Goal: Task Accomplishment & Management: Manage account settings

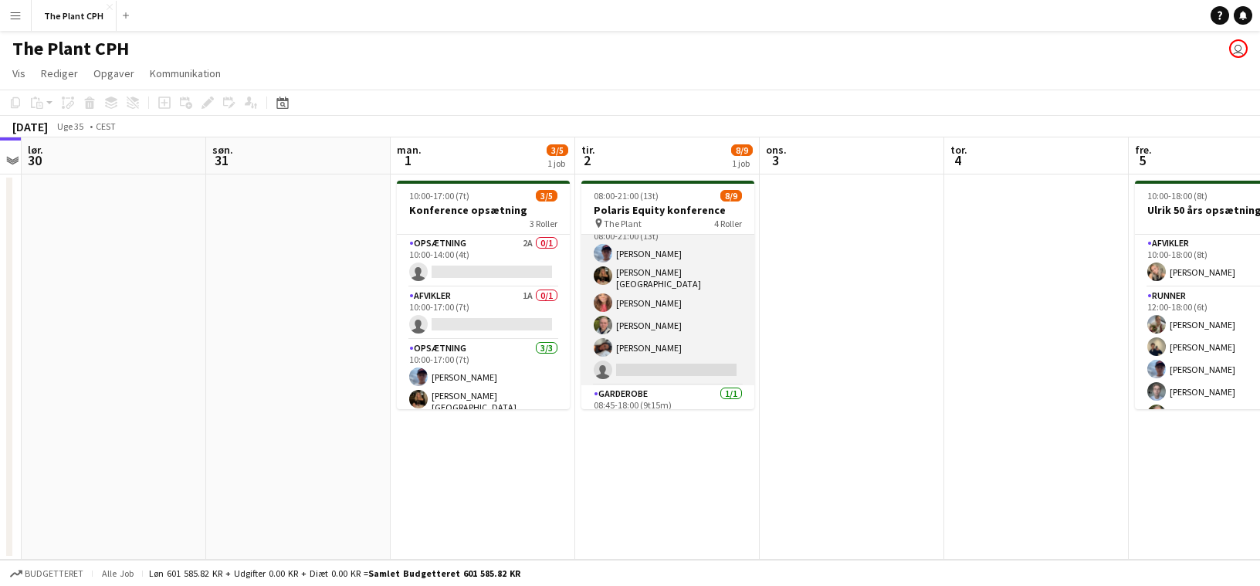
scroll to position [49, 0]
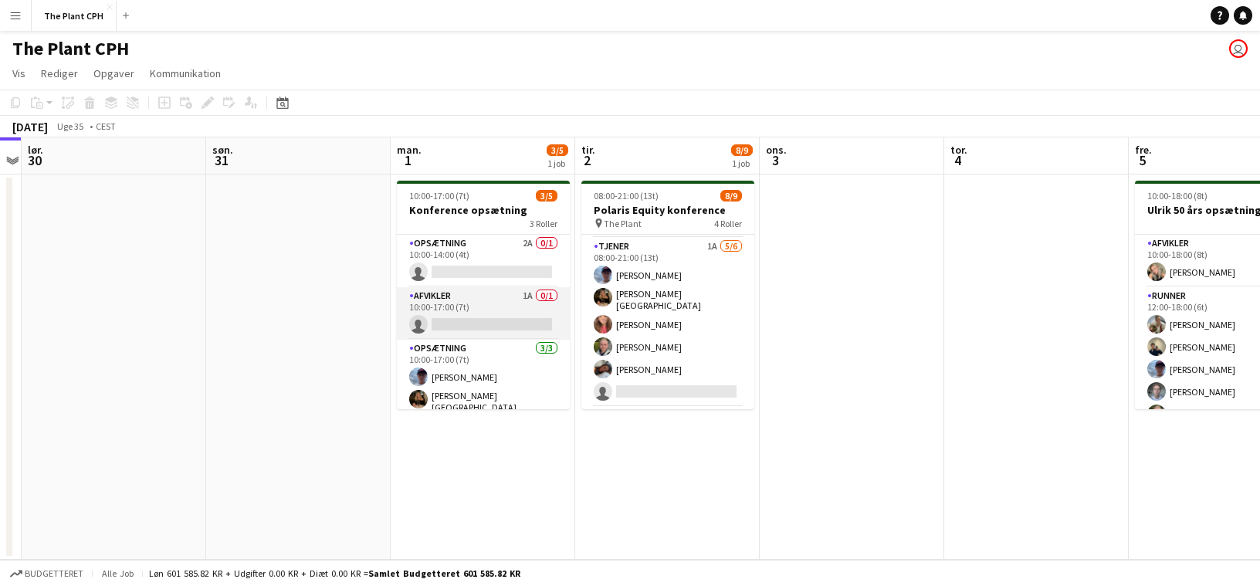
click at [494, 327] on app-card-role "Afvikler 1A 0/1 10:00-17:00 (7t) single-neutral-actions" at bounding box center [483, 313] width 173 height 53
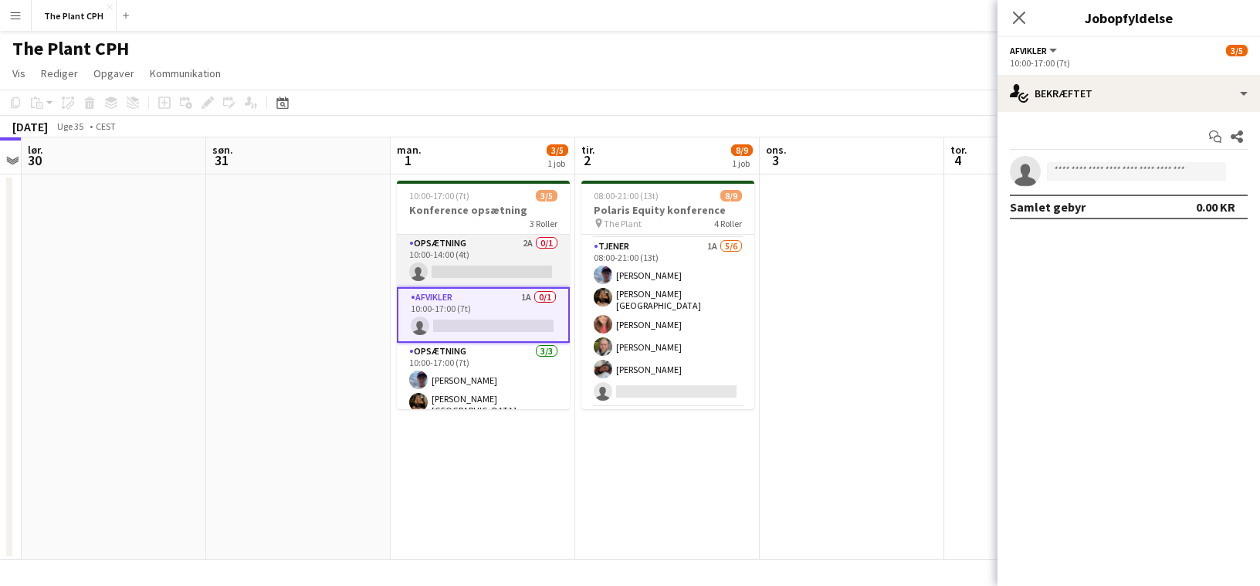
click at [473, 268] on app-card-role "Opsætning 2A 0/1 10:00-14:00 (4t) single-neutral-actions" at bounding box center [483, 261] width 173 height 53
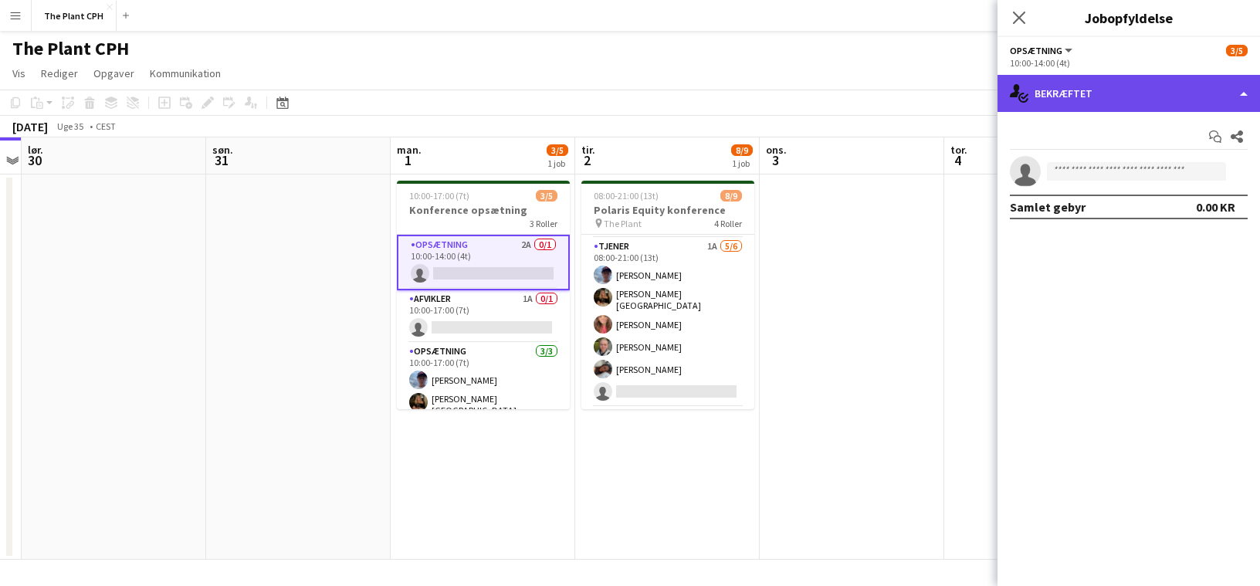
click at [1055, 108] on div "single-neutral-actions-check-2 Bekræftet" at bounding box center [1129, 93] width 263 height 37
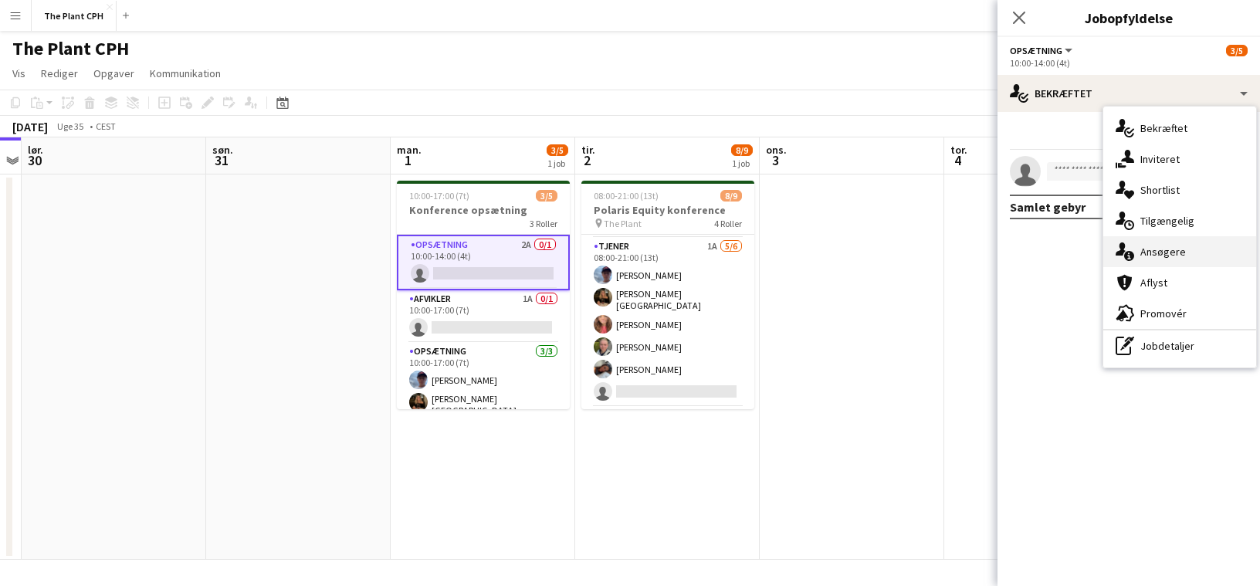
click at [1152, 249] on div "single-neutral-actions-information Ansøgere" at bounding box center [1179, 251] width 153 height 31
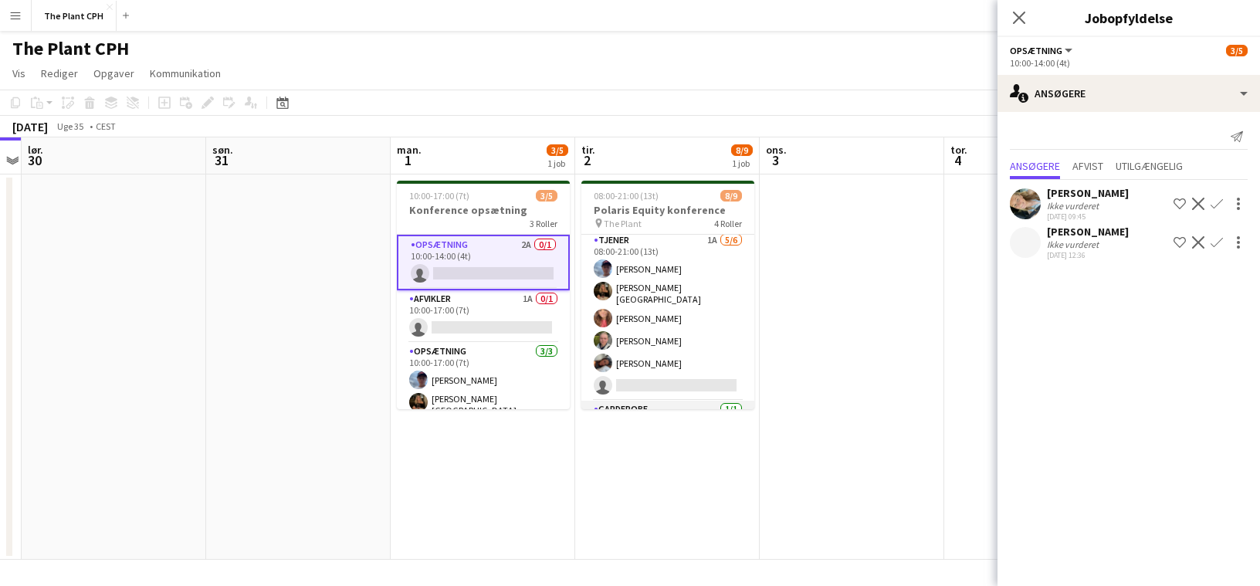
scroll to position [0, 0]
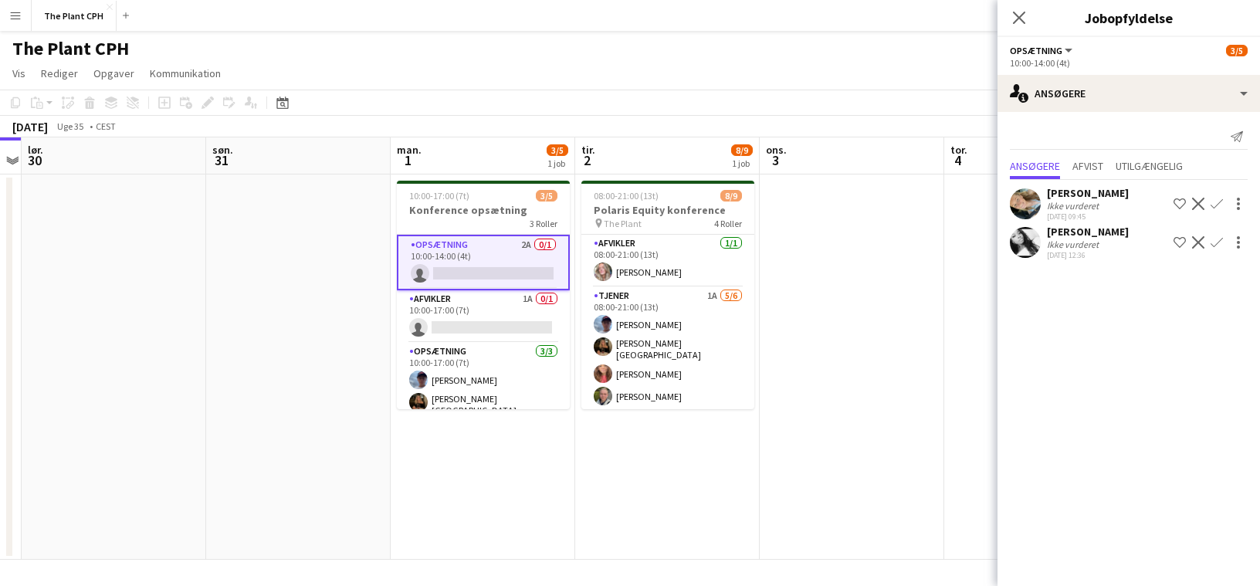
click at [790, 244] on app-date-cell at bounding box center [852, 366] width 185 height 385
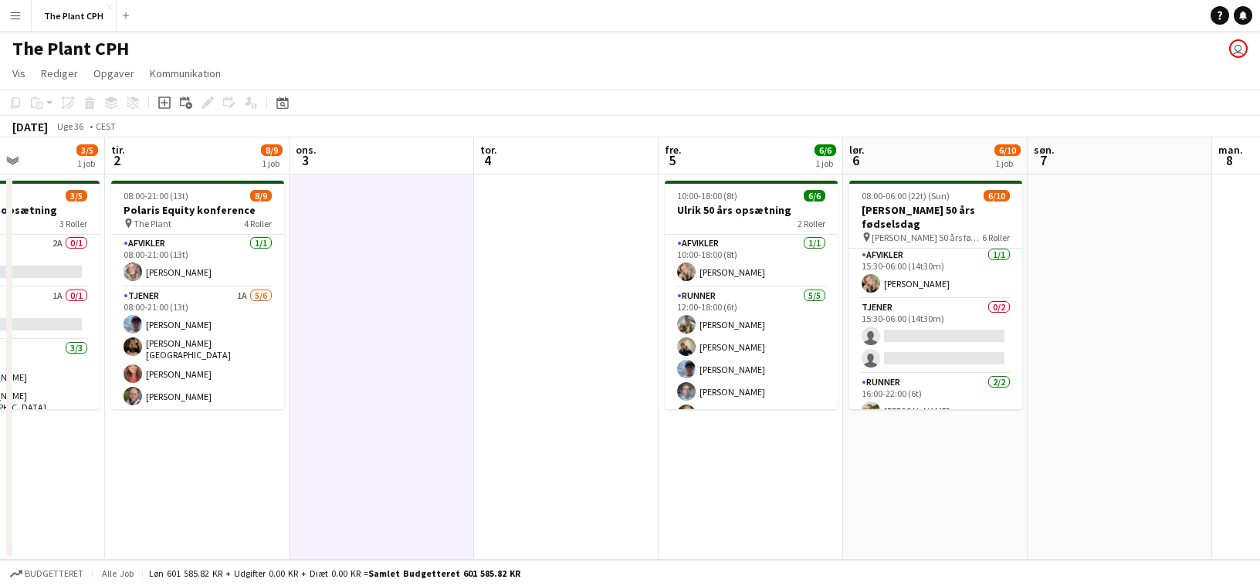
scroll to position [113, 0]
click at [916, 334] on app-card-role "Tjener 0/2 15:30-06:00 (14t30m) single-neutral-actions single-neutral-actions" at bounding box center [935, 335] width 173 height 75
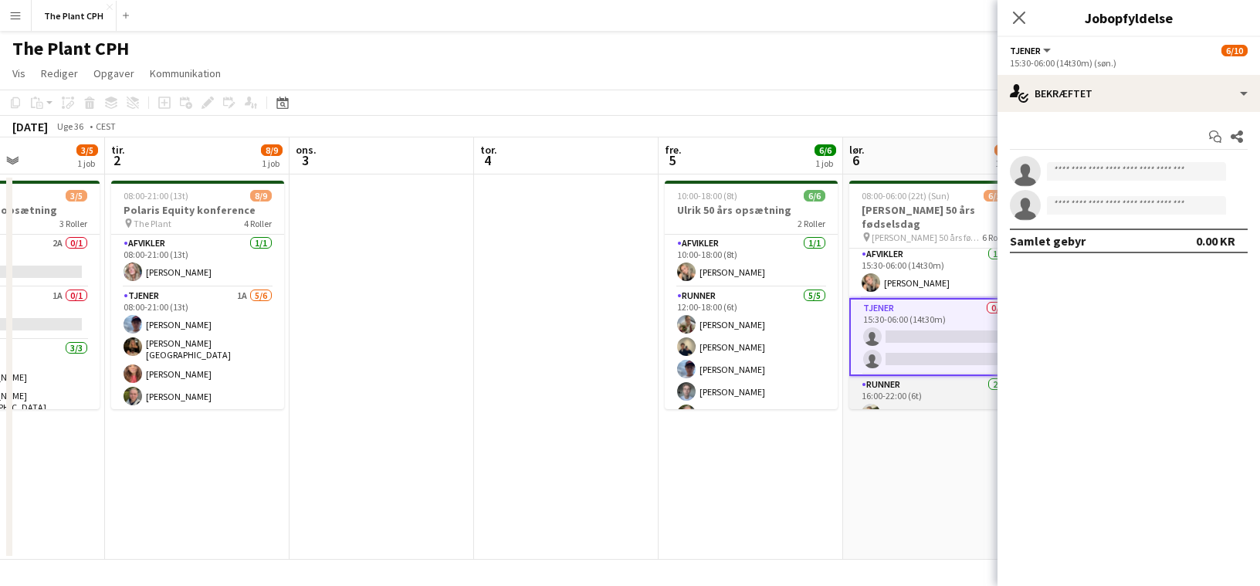
scroll to position [0, 598]
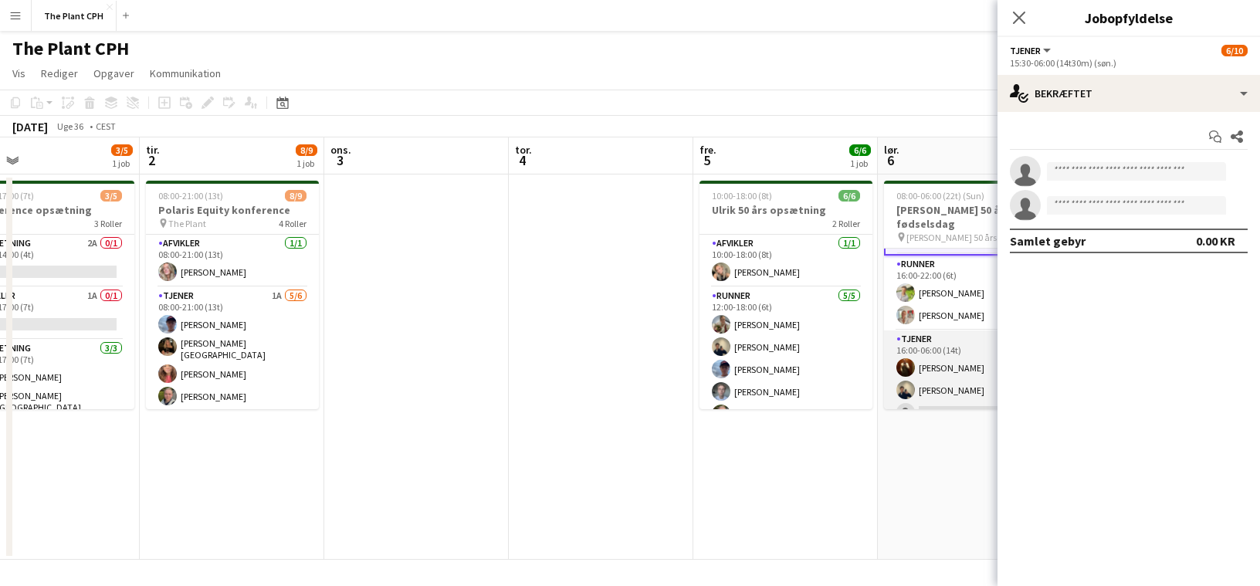
click at [940, 366] on app-card-role "Tjener 6A [DATE] 16:00-06:00 (14t) [PERSON_NAME] [PERSON_NAME] single-neutral-a…" at bounding box center [970, 378] width 173 height 97
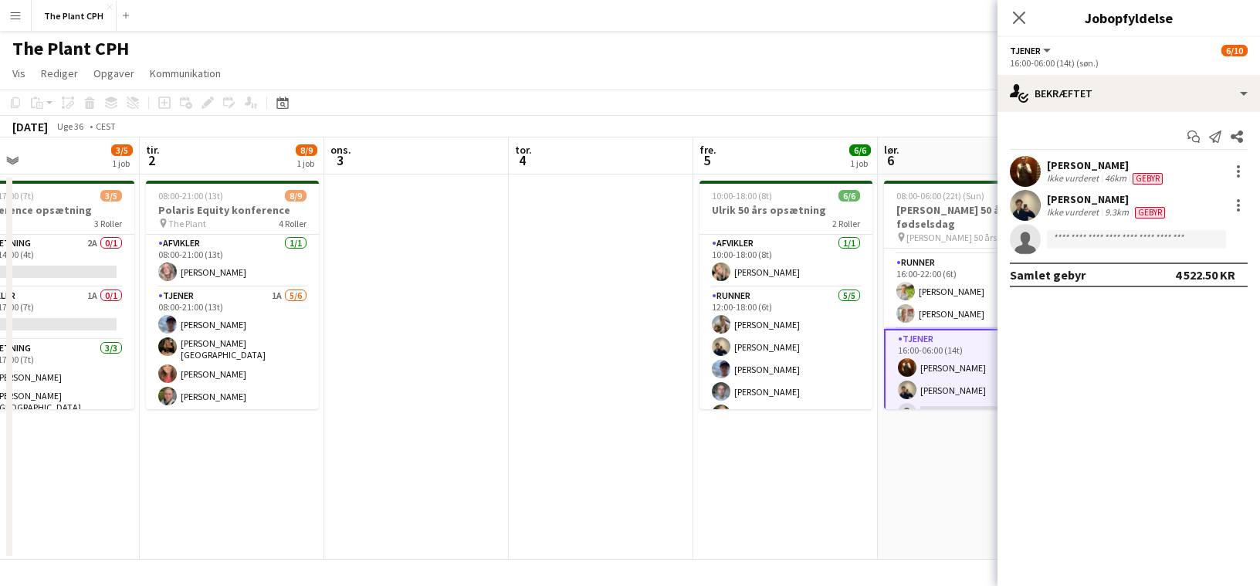
scroll to position [0, 595]
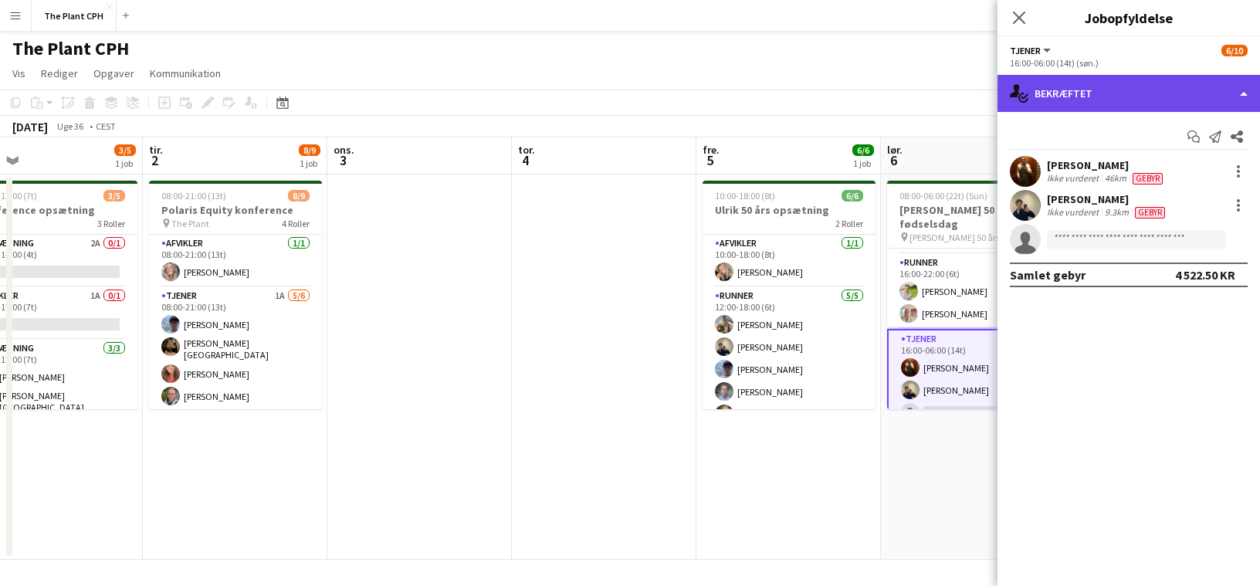
click at [1082, 98] on div "single-neutral-actions-check-2 Bekræftet" at bounding box center [1129, 93] width 263 height 37
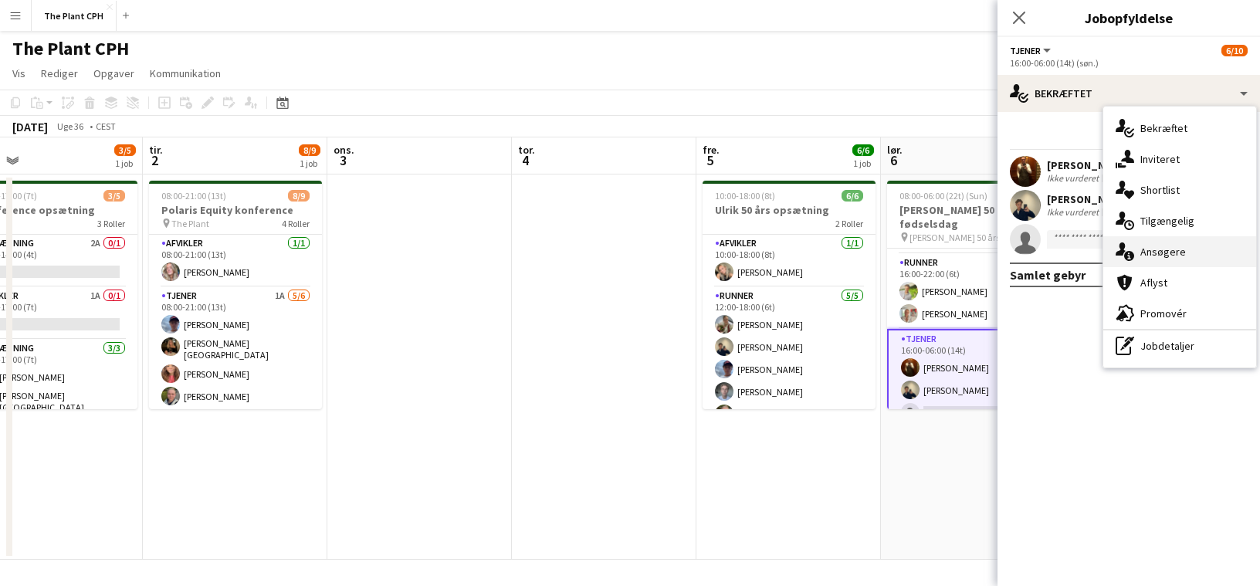
click at [1194, 253] on div "single-neutral-actions-information Ansøgere" at bounding box center [1179, 251] width 153 height 31
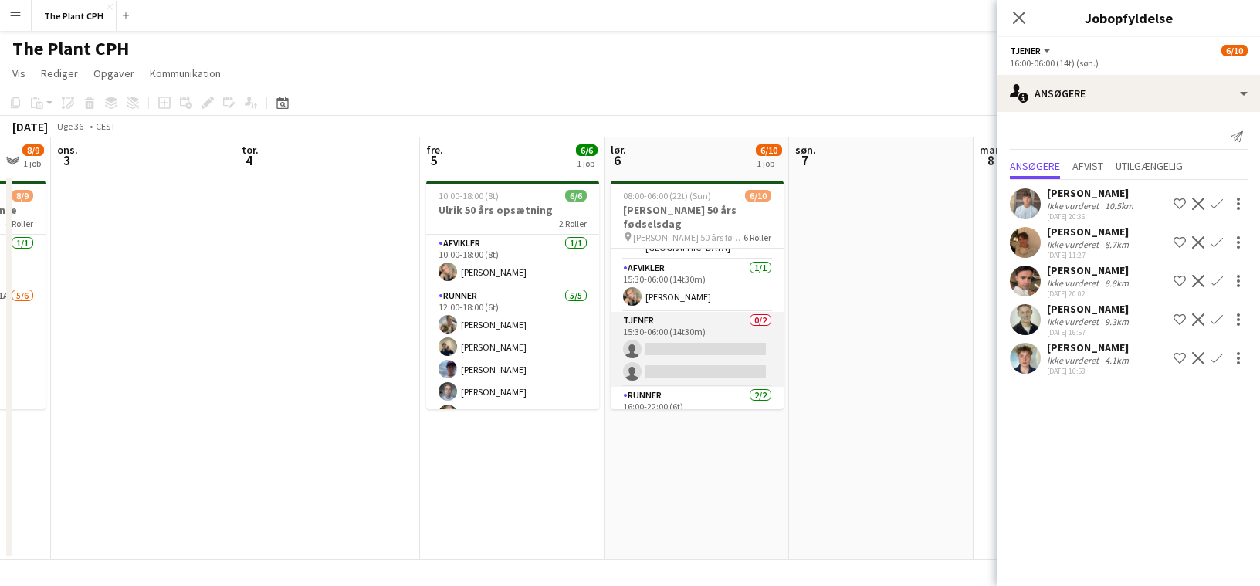
scroll to position [102, 0]
